Goal: Use online tool/utility: Utilize a website feature to perform a specific function

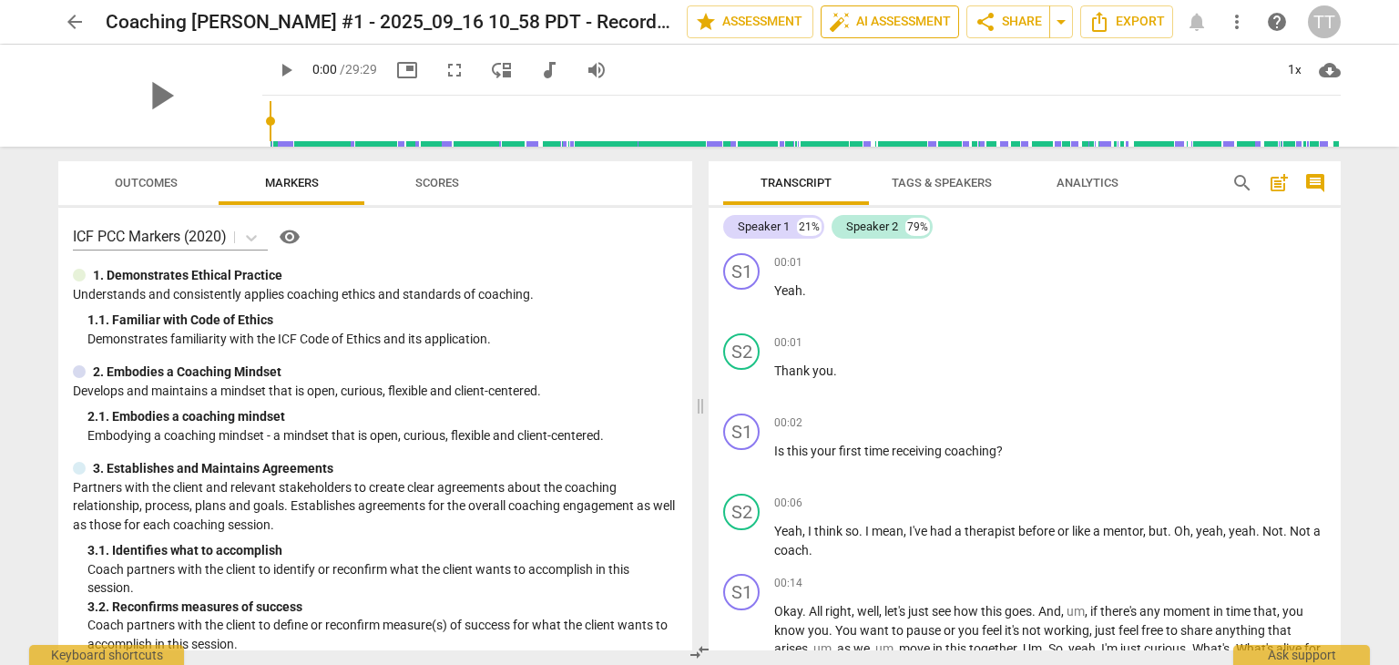
click at [884, 32] on span "auto_fix_high AI Assessment" at bounding box center [890, 22] width 122 height 22
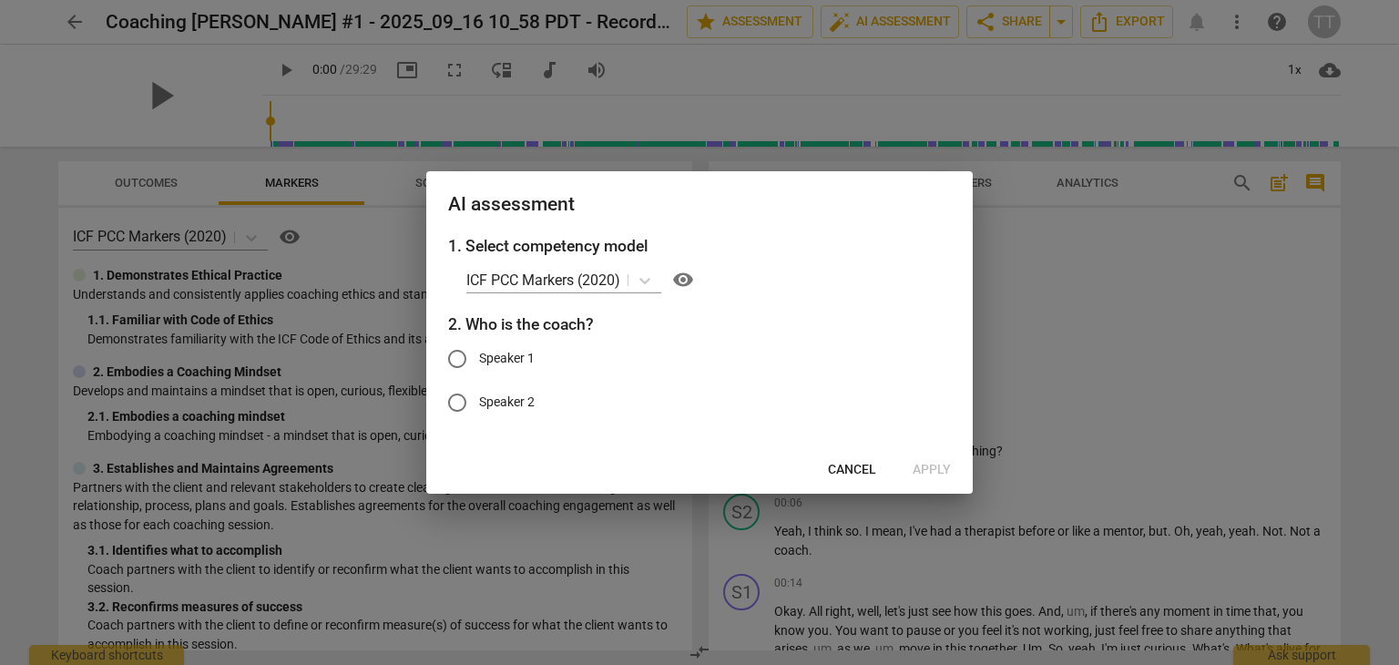
click at [855, 466] on span "Cancel" at bounding box center [852, 470] width 48 height 18
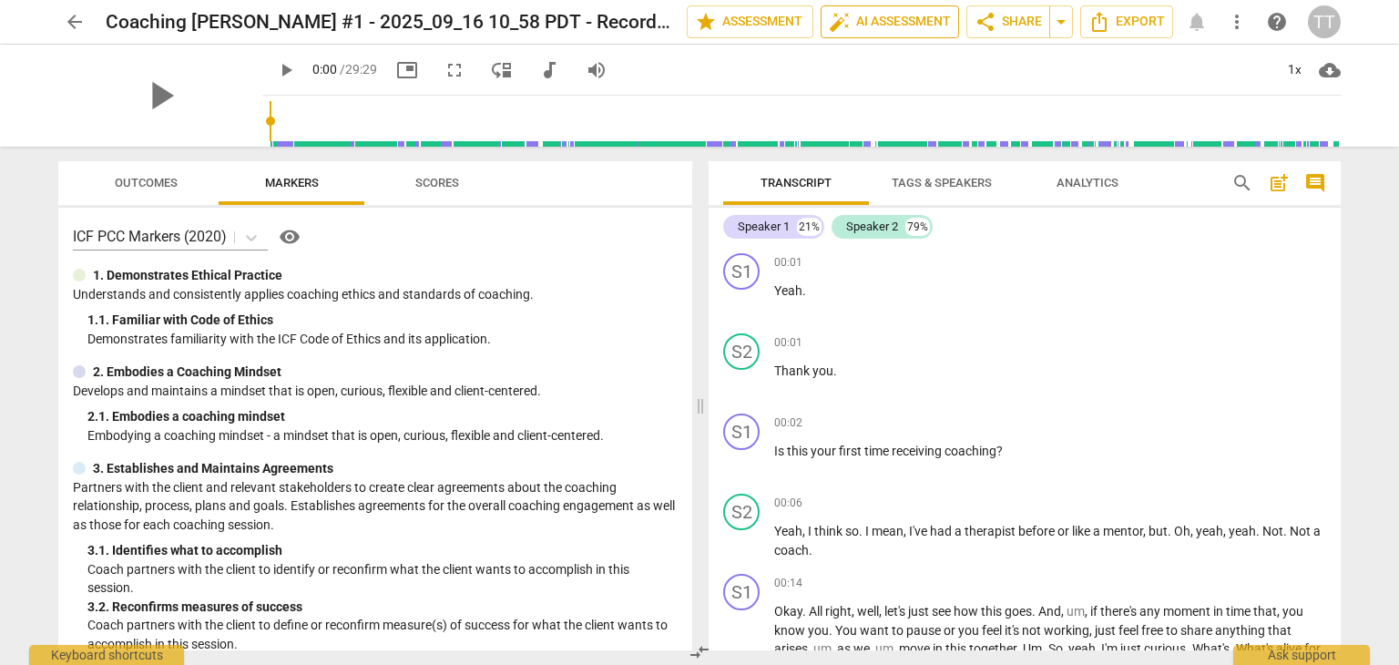
click at [877, 20] on span "auto_fix_high AI Assessment" at bounding box center [890, 22] width 122 height 22
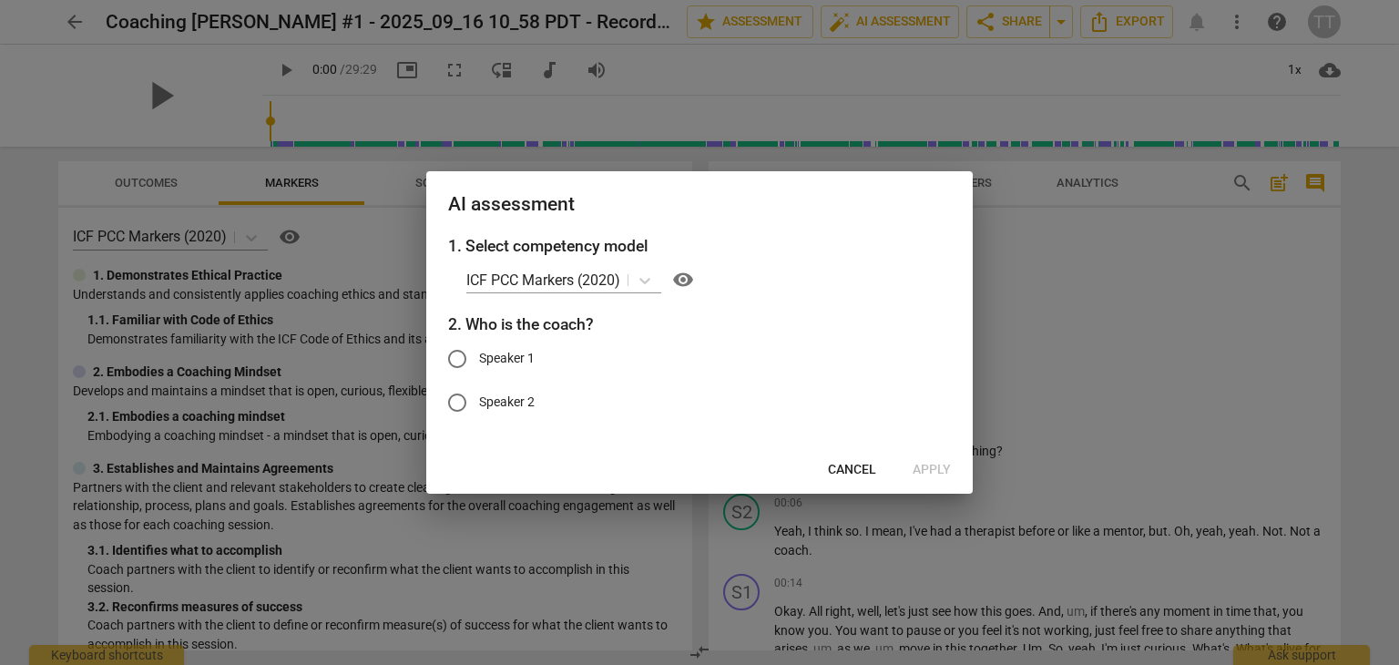
click at [524, 347] on label "Speaker 1" at bounding box center [685, 359] width 501 height 44
click at [479, 347] on input "Speaker 1" at bounding box center [457, 359] width 44 height 44
radio input "true"
click at [926, 474] on span "Apply" at bounding box center [932, 470] width 38 height 18
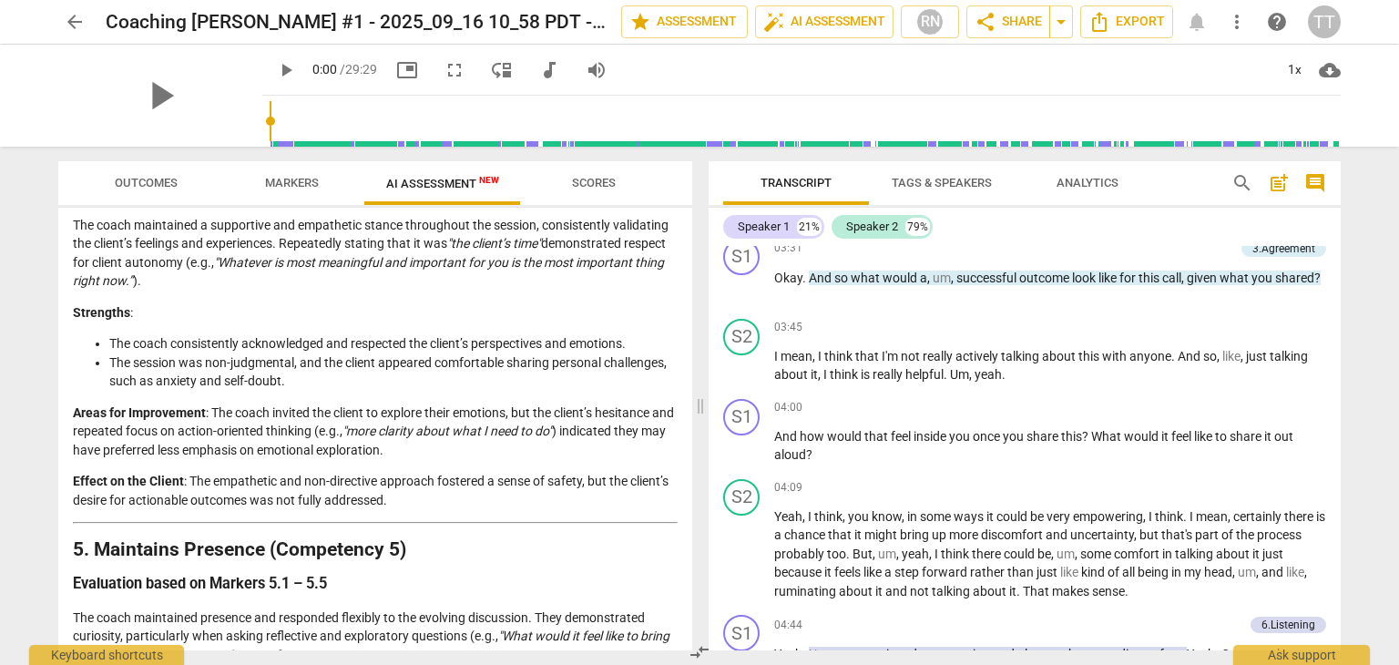
scroll to position [1454, 0]
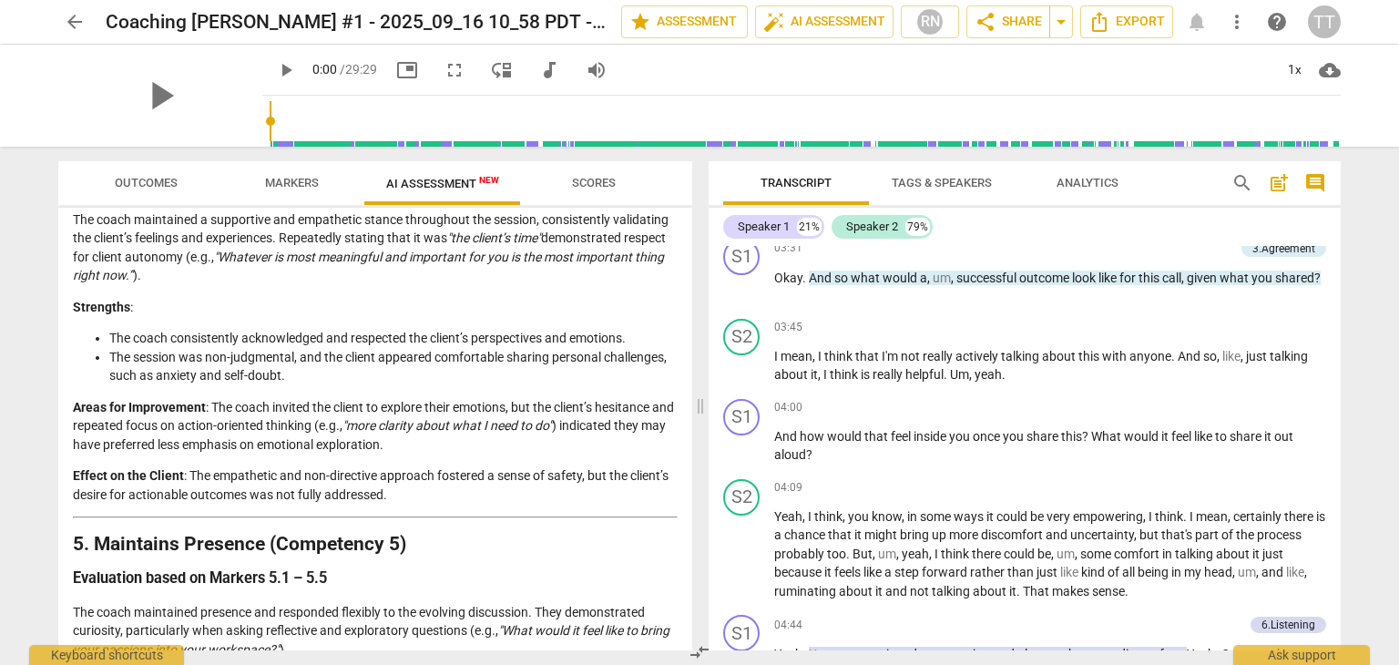
click at [566, 423] on div "Analysis of the Coaching Session The analysis of this coaching session is based…" at bounding box center [375, 626] width 605 height 3652
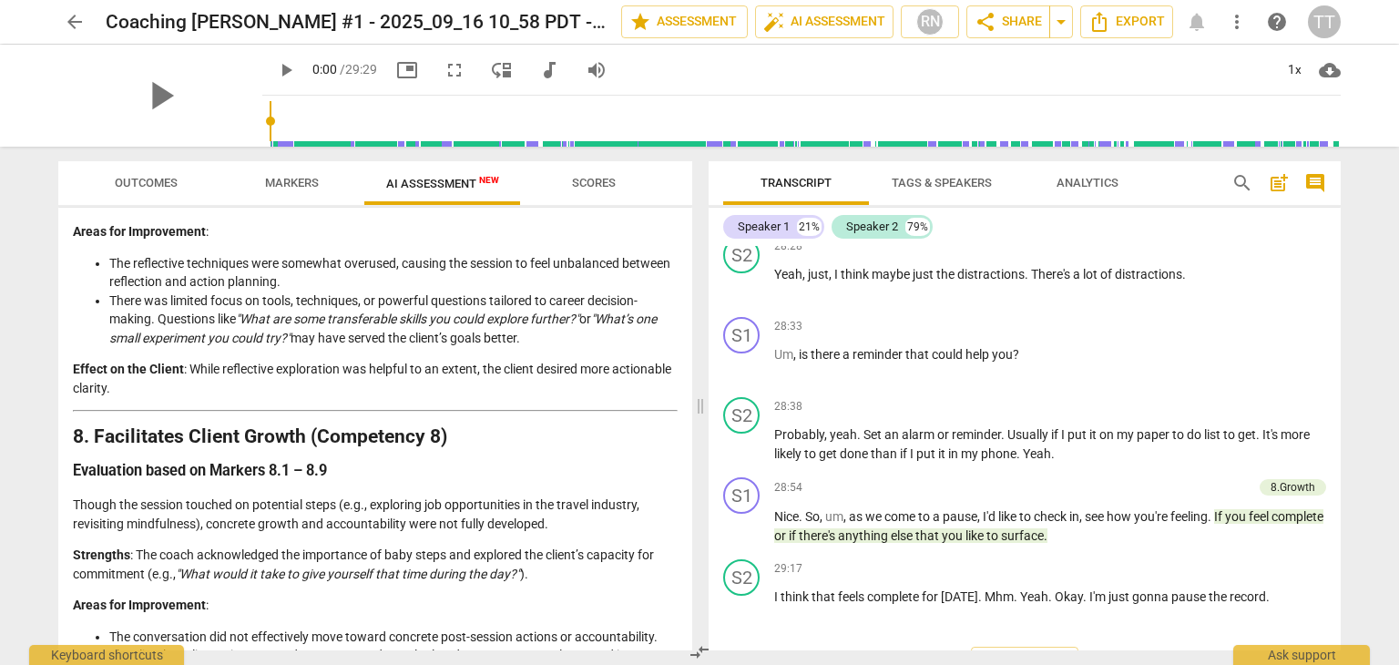
scroll to position [8430, 0]
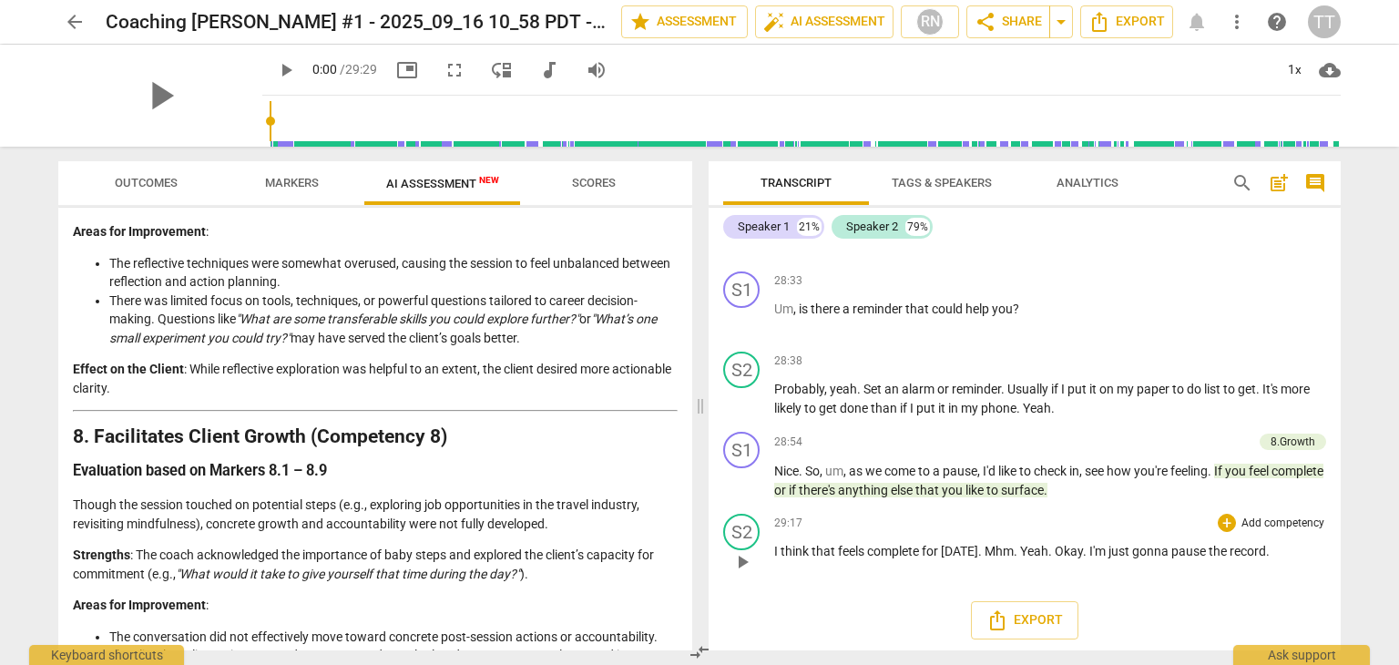
click at [744, 573] on span "play_arrow" at bounding box center [743, 562] width 22 height 22
click at [738, 572] on span "pause" at bounding box center [743, 562] width 22 height 22
type input "1757"
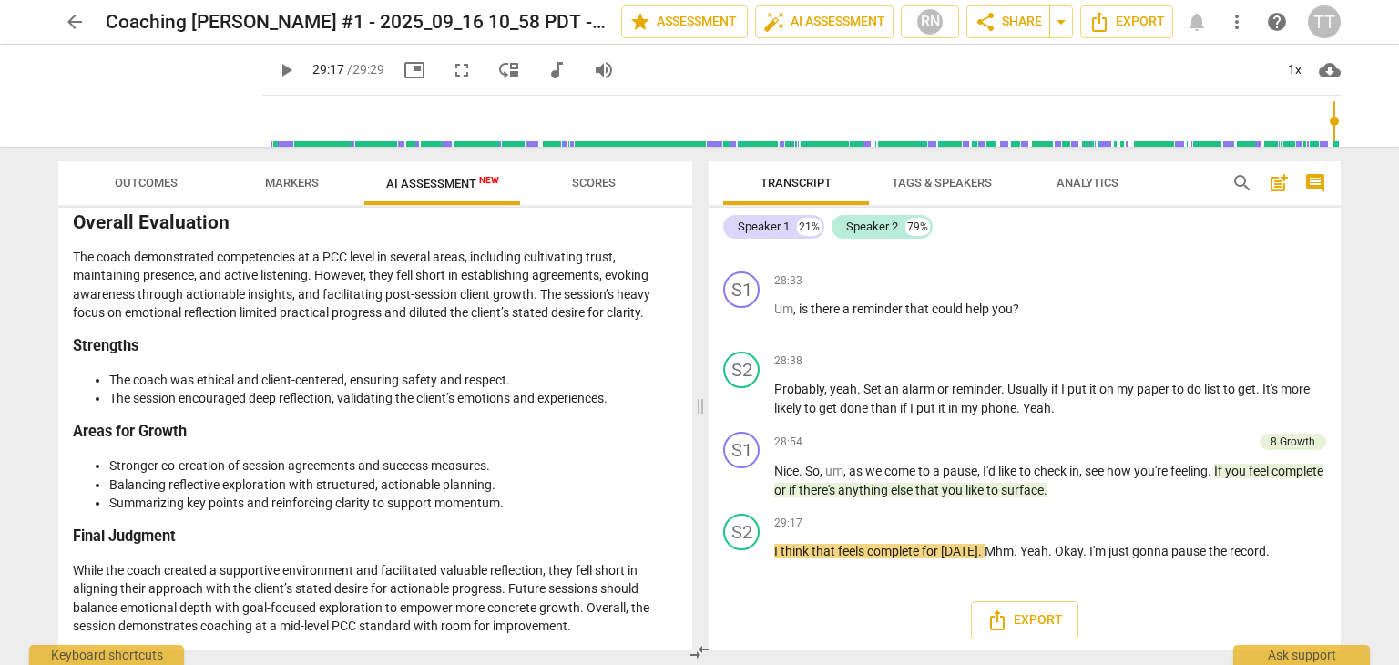
scroll to position [3280, 0]
click at [327, 356] on h3 "Strengths" at bounding box center [375, 346] width 605 height 19
